Goal: Task Accomplishment & Management: Complete application form

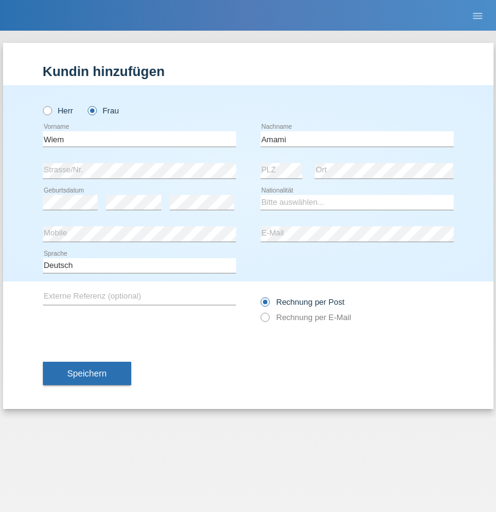
type input "Amami"
select select "CH"
radio input "true"
click at [139, 139] on input "text" at bounding box center [139, 138] width 193 height 15
type input "[PERSON_NAME]"
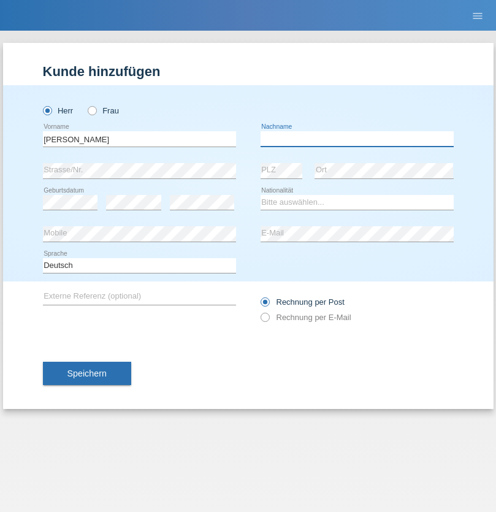
click at [357, 139] on input "text" at bounding box center [357, 138] width 193 height 15
type input "Matei"
select select "RO"
select select "C"
select select "08"
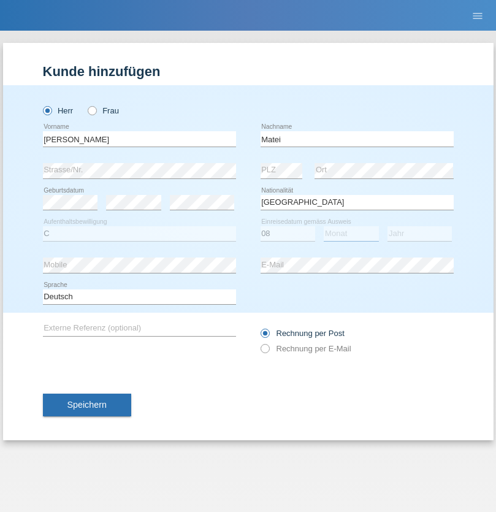
select select "05"
select select "2017"
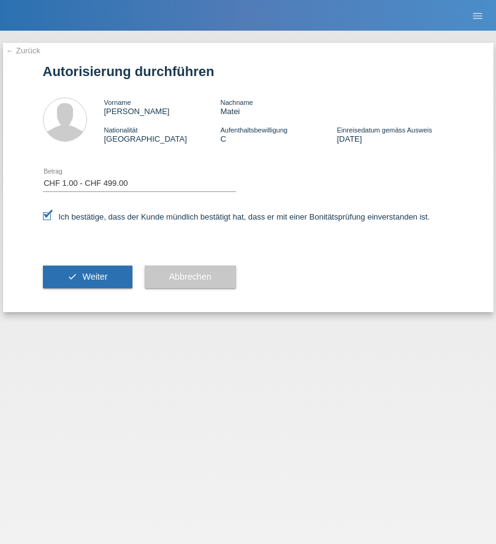
select select "1"
click at [87, 277] on span "Weiter" at bounding box center [94, 277] width 25 height 10
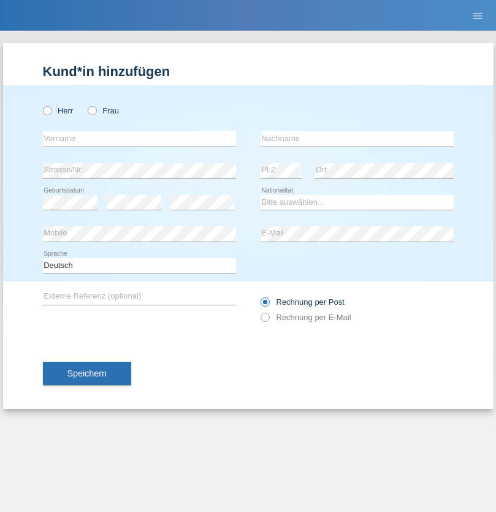
radio input "true"
click at [139, 139] on input "text" at bounding box center [139, 138] width 193 height 15
type input "[PERSON_NAME]"
click at [357, 139] on input "text" at bounding box center [357, 138] width 193 height 15
type input "bolt"
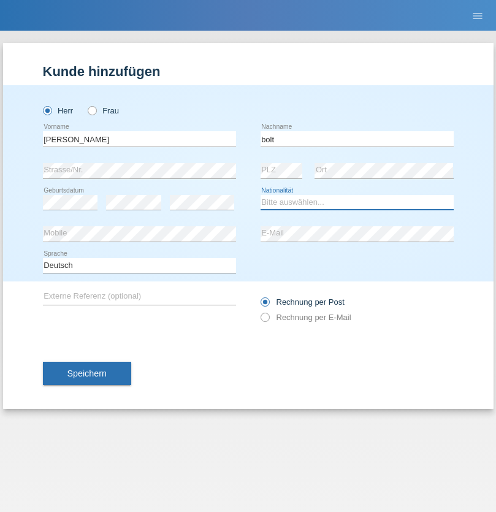
select select "CH"
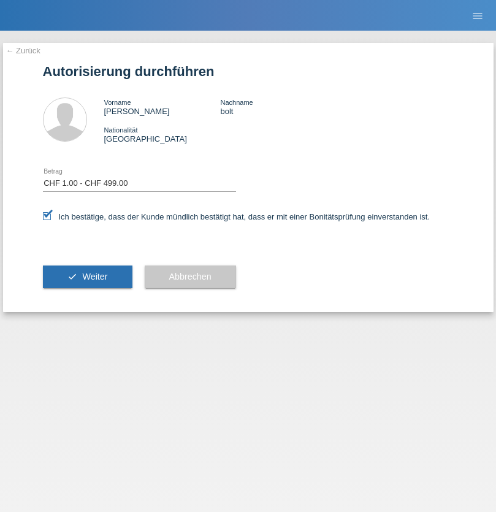
select select "1"
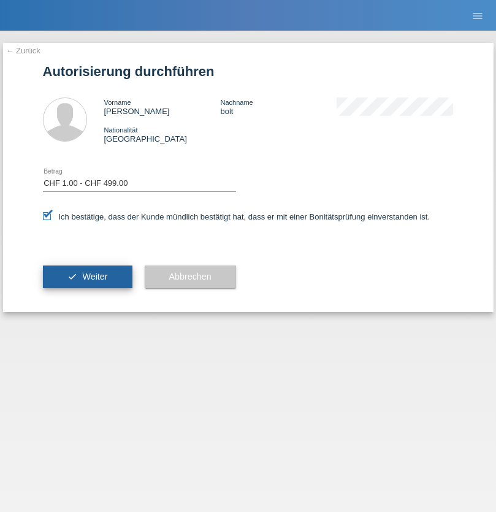
click at [87, 277] on span "Weiter" at bounding box center [94, 277] width 25 height 10
